Goal: Task Accomplishment & Management: Use online tool/utility

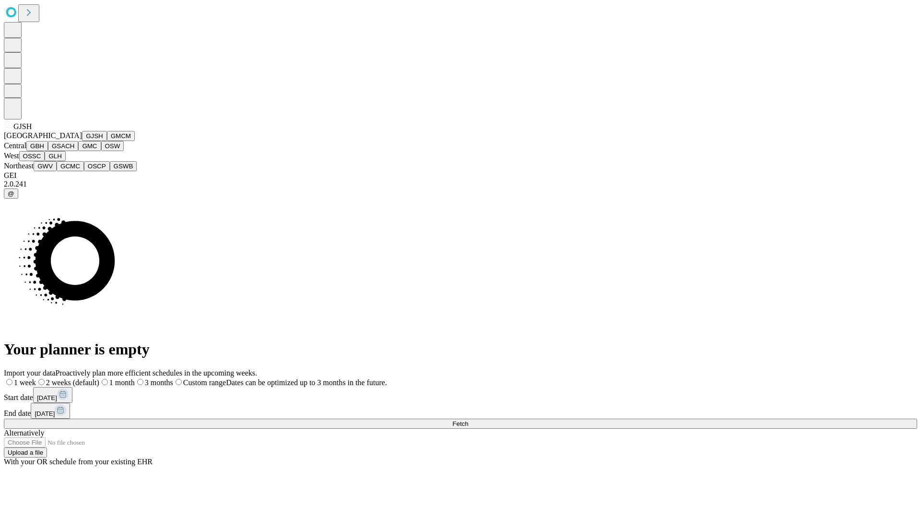
click at [82, 141] on button "GJSH" at bounding box center [94, 136] width 25 height 10
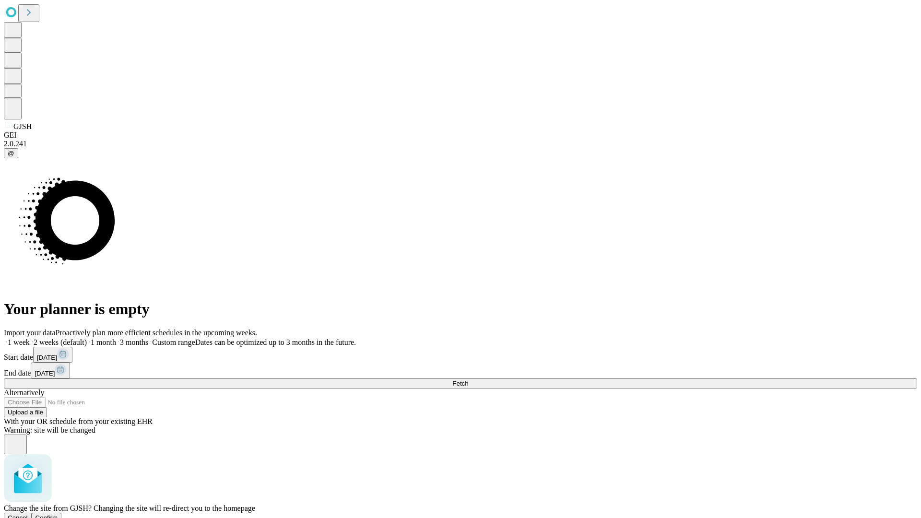
click at [58, 514] on span "Confirm" at bounding box center [46, 517] width 23 height 7
click at [30, 338] on label "1 week" at bounding box center [17, 342] width 26 height 8
click at [468, 380] on span "Fetch" at bounding box center [460, 383] width 16 height 7
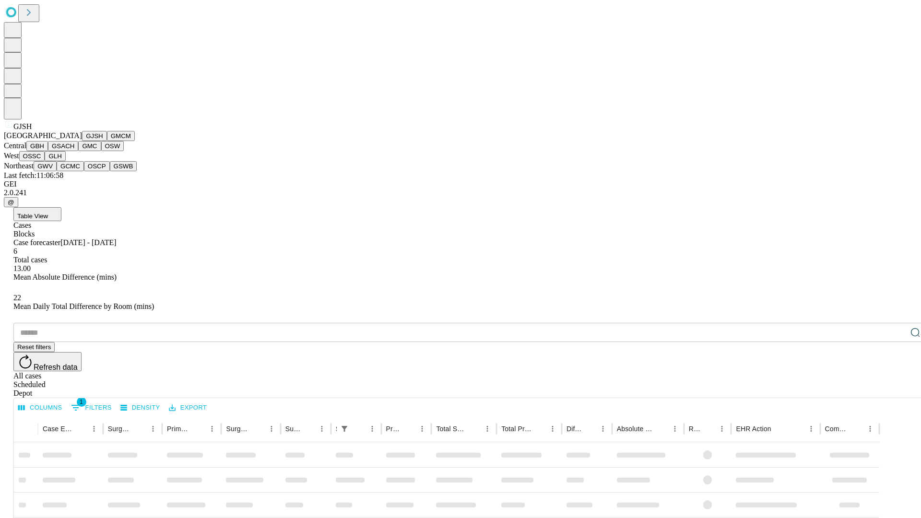
click at [107, 141] on button "GMCM" at bounding box center [121, 136] width 28 height 10
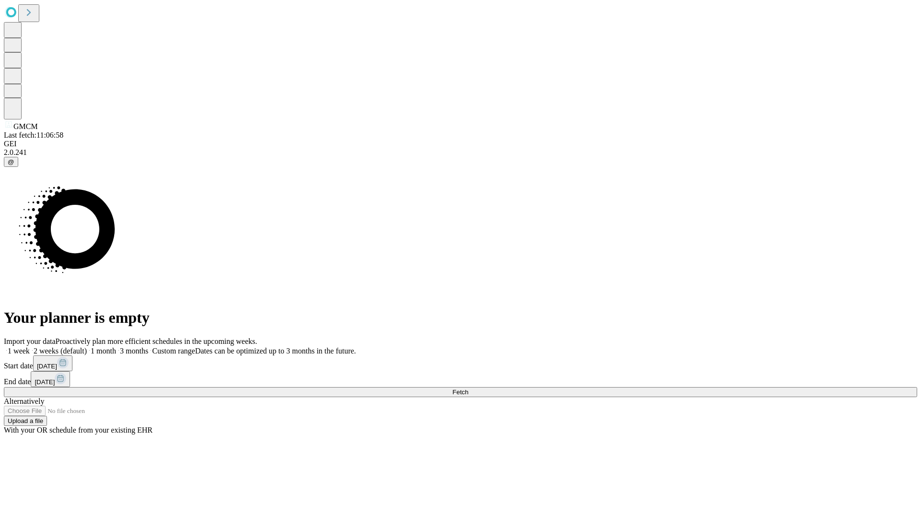
click at [30, 347] on label "1 week" at bounding box center [17, 351] width 26 height 8
click at [468, 388] on span "Fetch" at bounding box center [460, 391] width 16 height 7
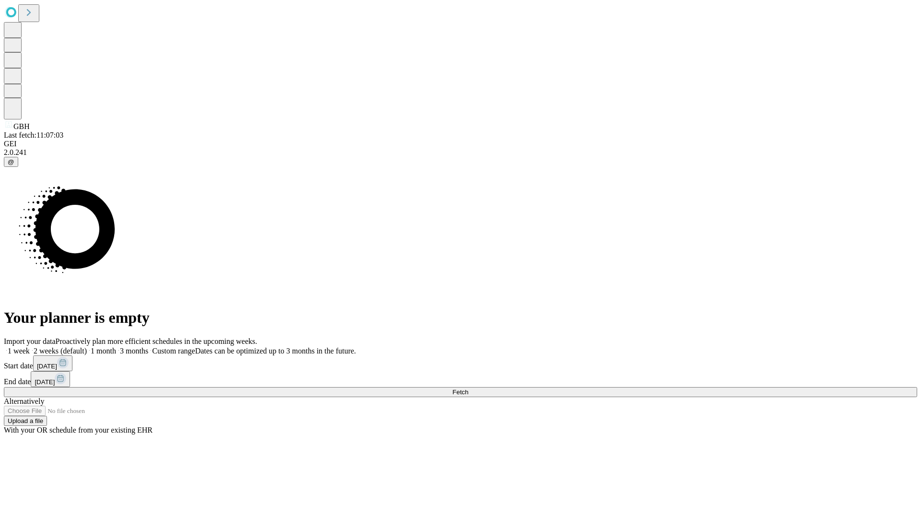
click at [30, 347] on label "1 week" at bounding box center [17, 351] width 26 height 8
click at [468, 388] on span "Fetch" at bounding box center [460, 391] width 16 height 7
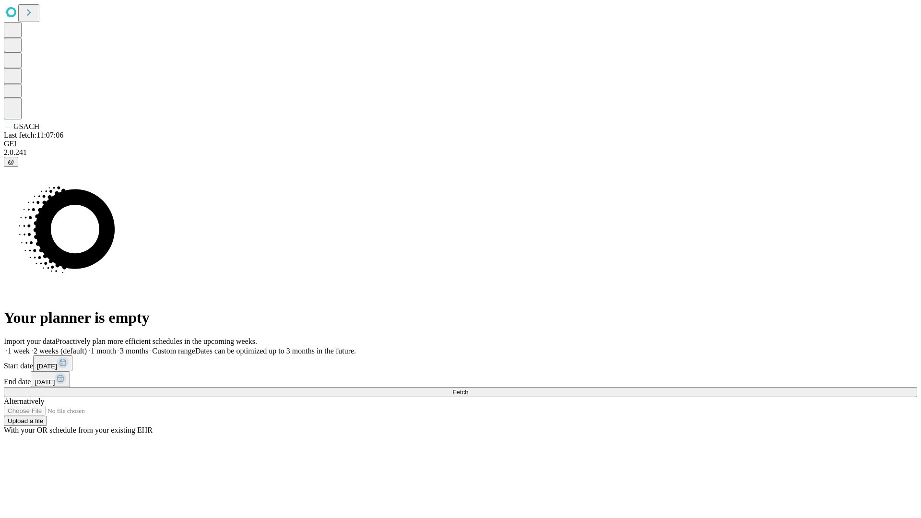
click at [30, 347] on label "1 week" at bounding box center [17, 351] width 26 height 8
click at [468, 388] on span "Fetch" at bounding box center [460, 391] width 16 height 7
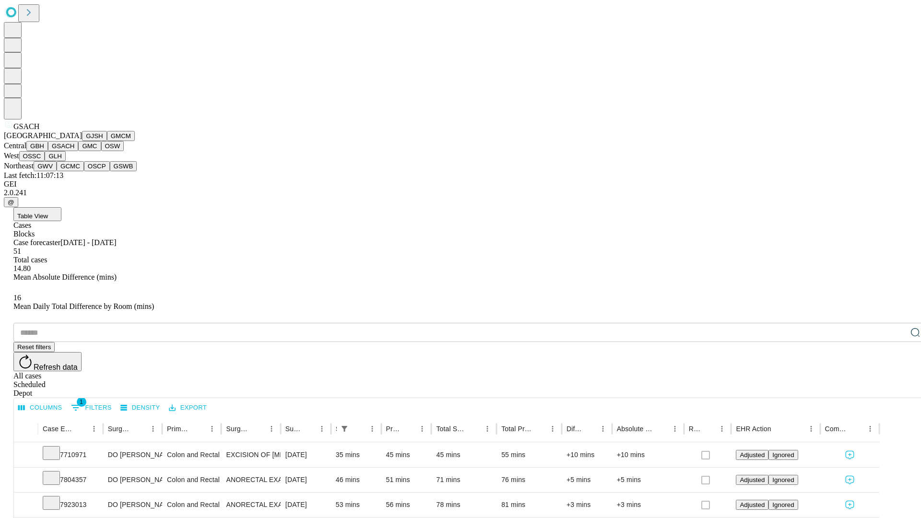
click at [78, 151] on button "GMC" at bounding box center [89, 146] width 23 height 10
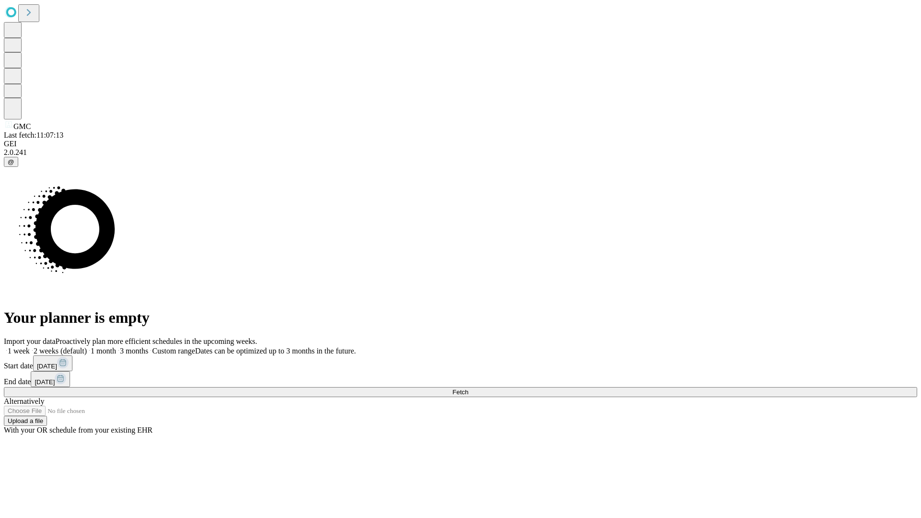
click at [30, 347] on label "1 week" at bounding box center [17, 351] width 26 height 8
click at [468, 388] on span "Fetch" at bounding box center [460, 391] width 16 height 7
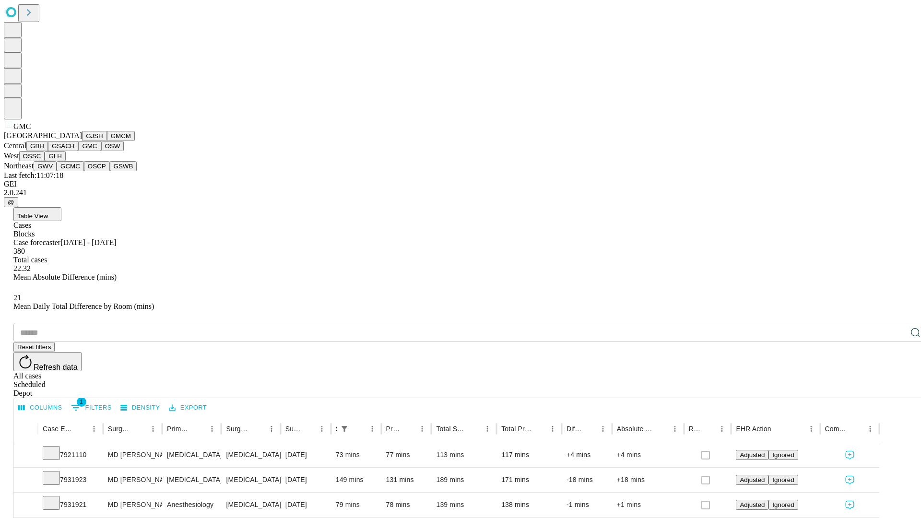
click at [101, 151] on button "OSW" at bounding box center [112, 146] width 23 height 10
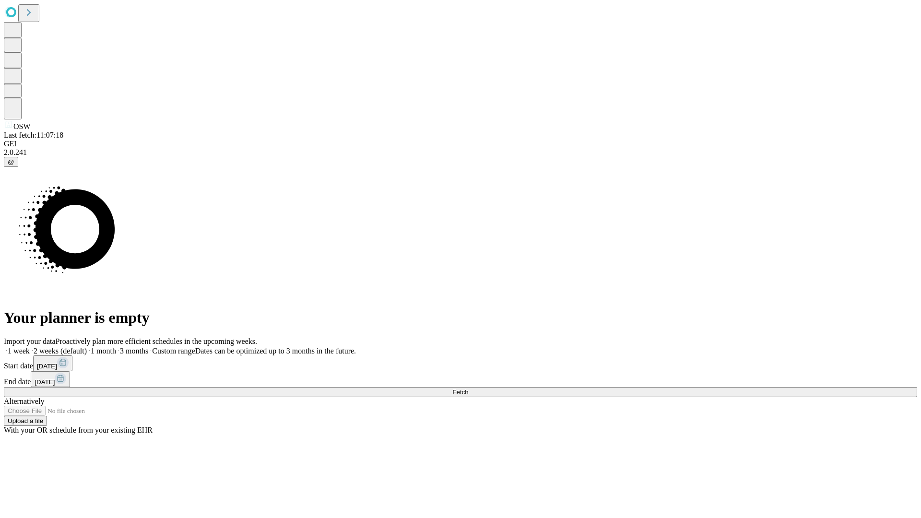
click at [468, 388] on span "Fetch" at bounding box center [460, 391] width 16 height 7
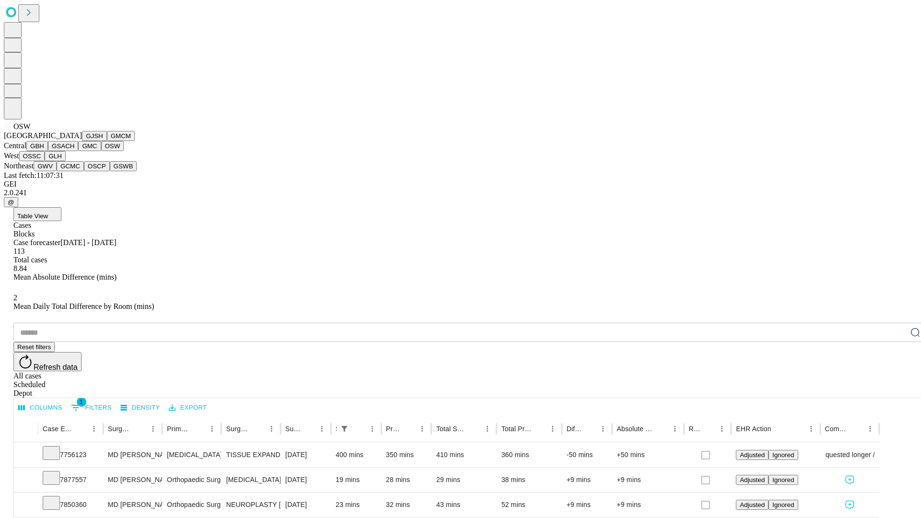
click at [45, 161] on button "OSSC" at bounding box center [32, 156] width 26 height 10
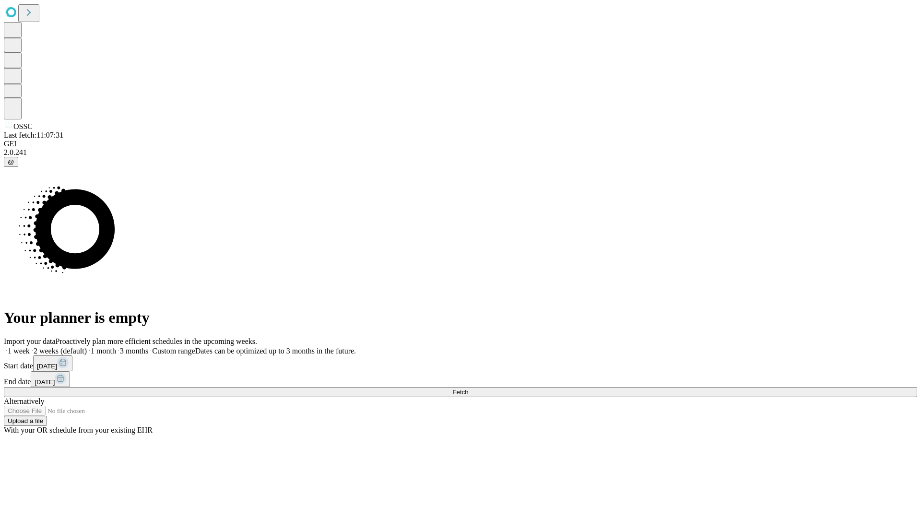
click at [30, 347] on label "1 week" at bounding box center [17, 351] width 26 height 8
click at [468, 388] on span "Fetch" at bounding box center [460, 391] width 16 height 7
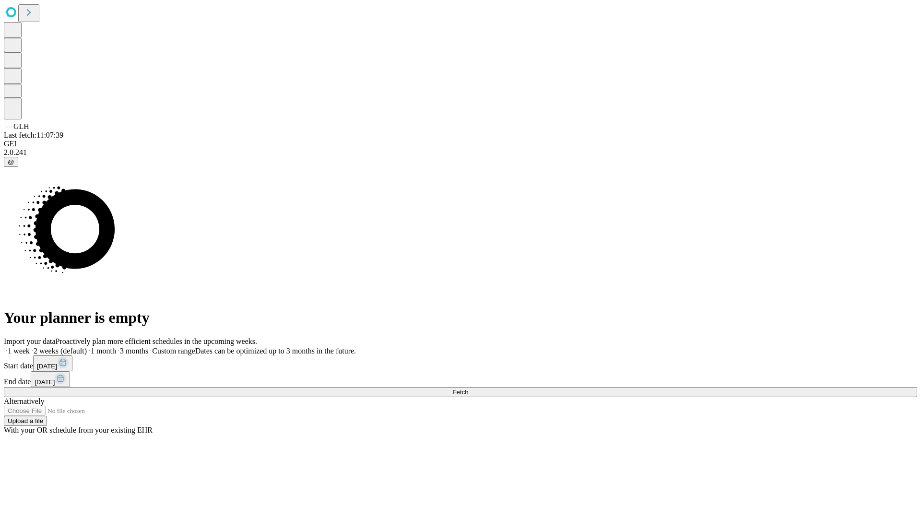
click at [30, 347] on label "1 week" at bounding box center [17, 351] width 26 height 8
click at [468, 388] on span "Fetch" at bounding box center [460, 391] width 16 height 7
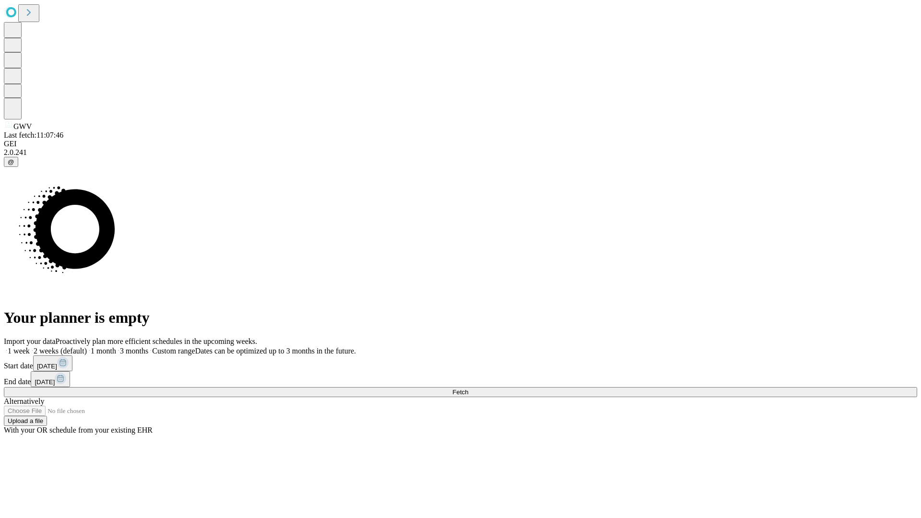
click at [30, 347] on label "1 week" at bounding box center [17, 351] width 26 height 8
click at [468, 388] on span "Fetch" at bounding box center [460, 391] width 16 height 7
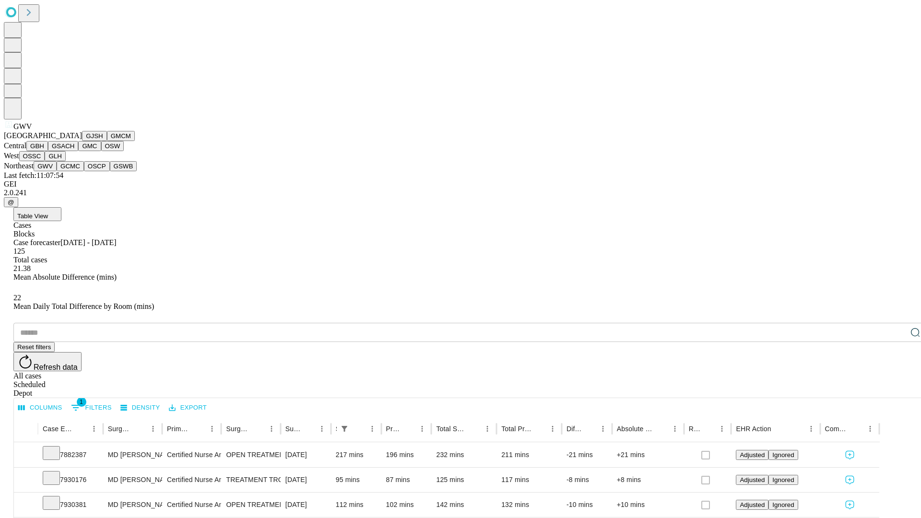
click at [74, 171] on button "GCMC" at bounding box center [70, 166] width 27 height 10
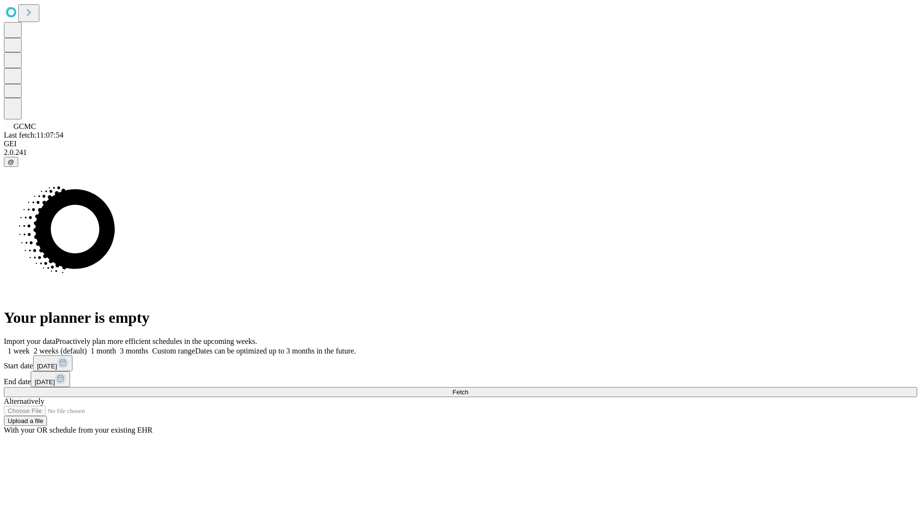
click at [30, 347] on label "1 week" at bounding box center [17, 351] width 26 height 8
click at [468, 388] on span "Fetch" at bounding box center [460, 391] width 16 height 7
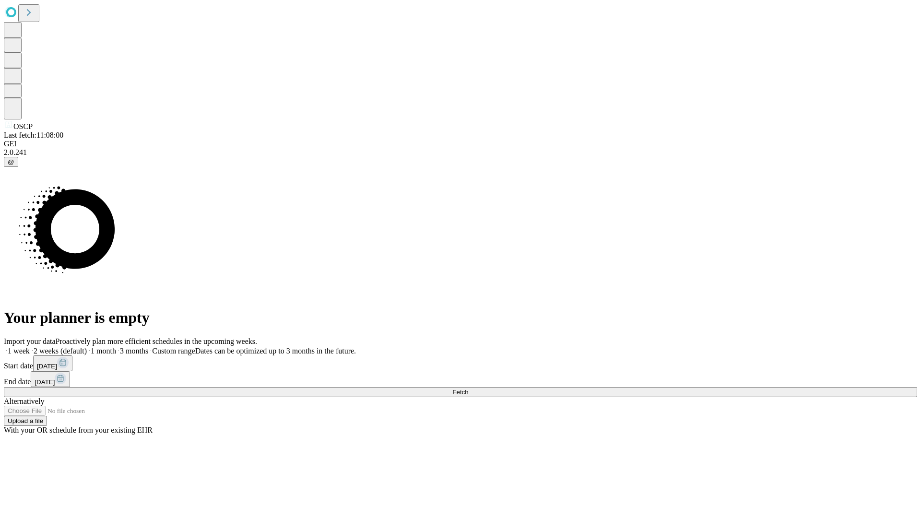
click at [30, 347] on label "1 week" at bounding box center [17, 351] width 26 height 8
click at [468, 388] on span "Fetch" at bounding box center [460, 391] width 16 height 7
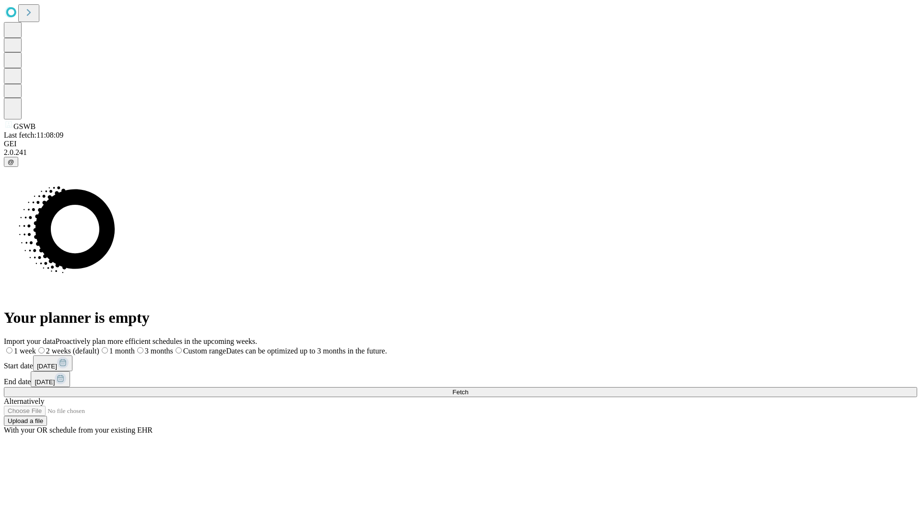
click at [36, 347] on label "1 week" at bounding box center [20, 351] width 32 height 8
click at [468, 388] on span "Fetch" at bounding box center [460, 391] width 16 height 7
